Goal: Information Seeking & Learning: Learn about a topic

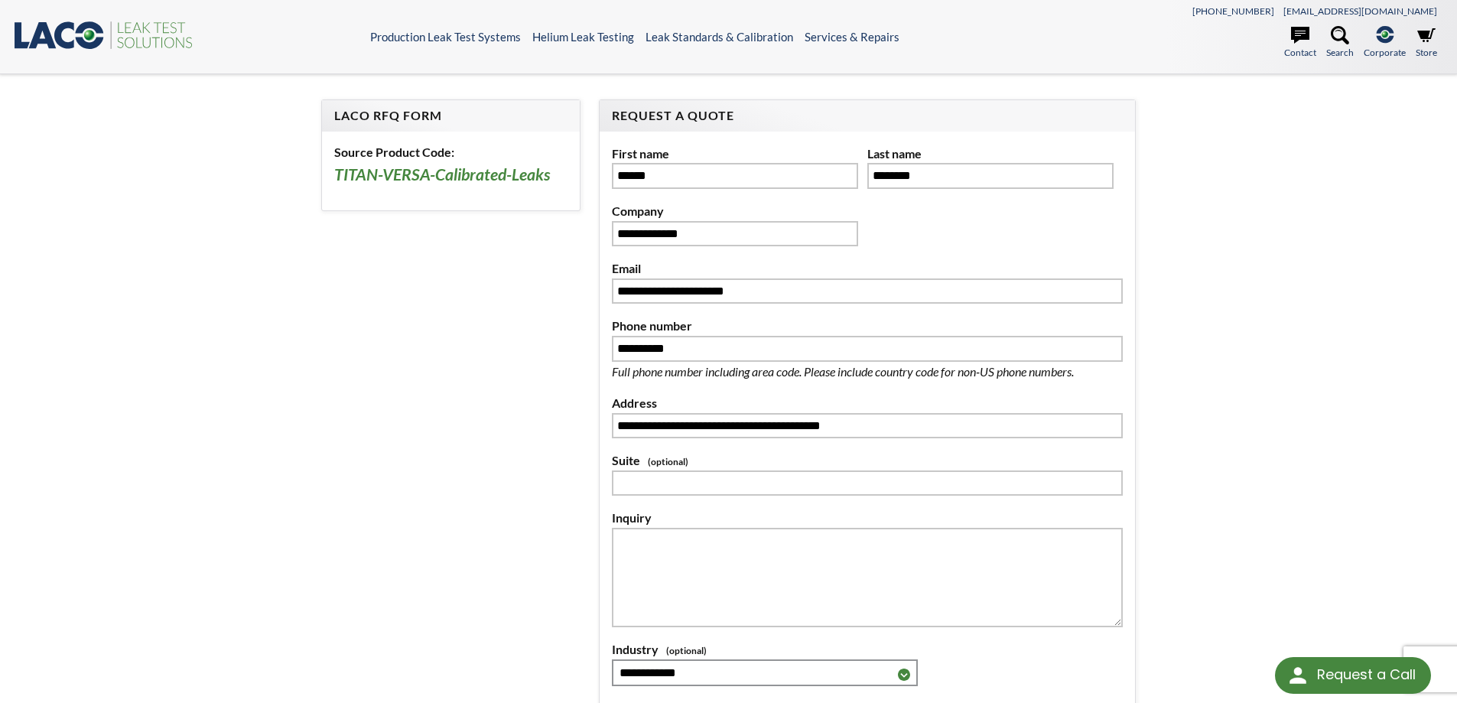
select select "**********"
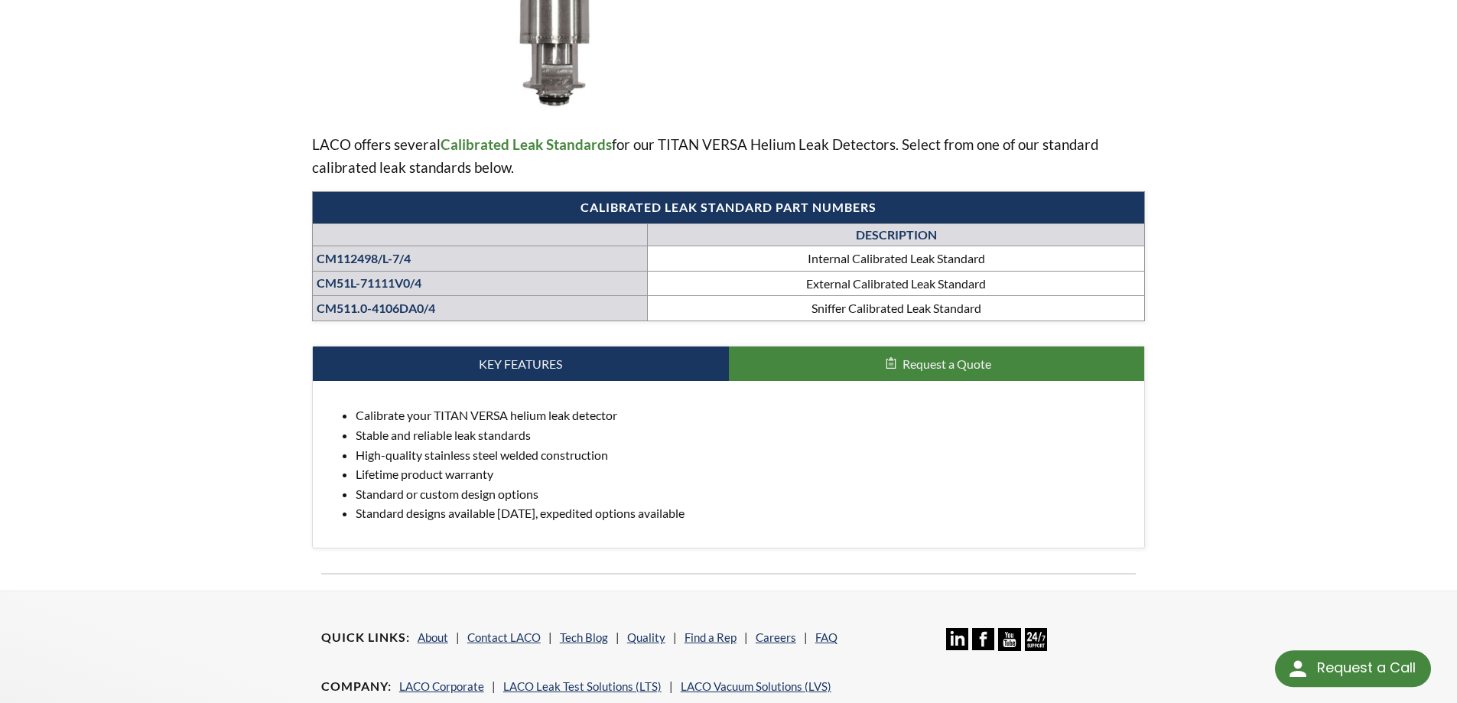
select select "Language Translate Widget"
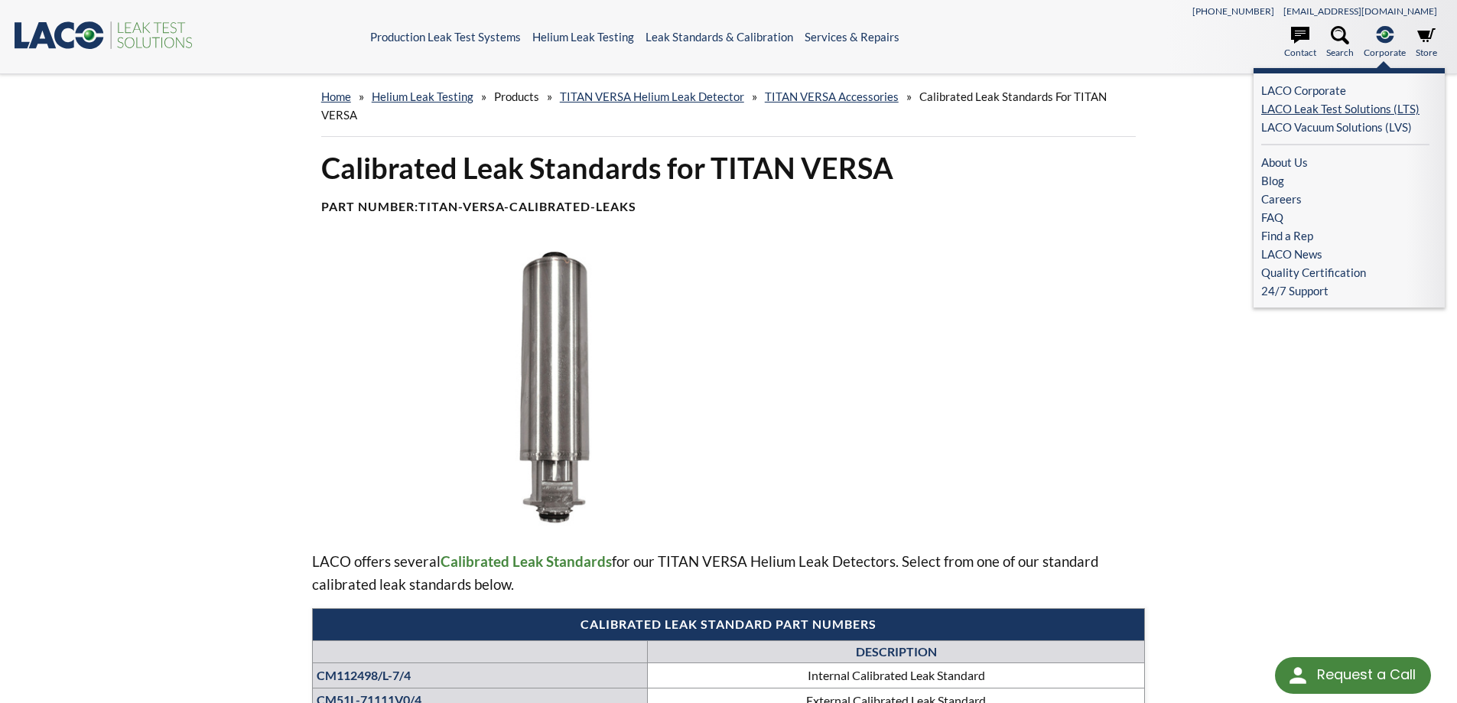
scroll to position [8, 0]
